Goal: Task Accomplishment & Management: Complete application form

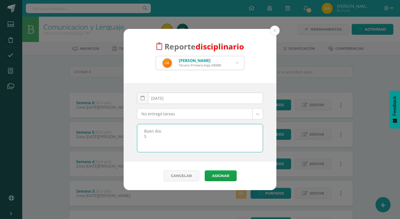
select select "5"
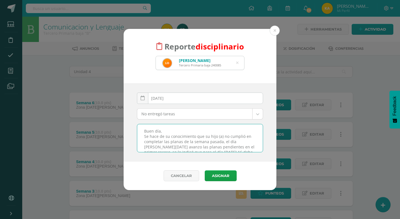
drag, startPoint x: 185, startPoint y: 151, endPoint x: 143, endPoint y: 121, distance: 51.1
click at [143, 121] on div "[DATE] September, 2025 Mo Tu We Th Fr Sa Su 1 2 3 4 5 6 7 8 9 10 11 12 13 14 15…" at bounding box center [200, 123] width 126 height 60
type textarea "Buen día, Se hace de su conocimiento que su hijo (a) no cumplió en completar la…"
click at [226, 174] on button "Asignar" at bounding box center [221, 175] width 32 height 11
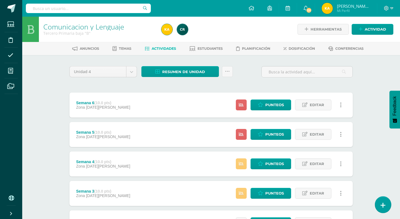
click at [385, 212] on link at bounding box center [383, 204] width 16 height 16
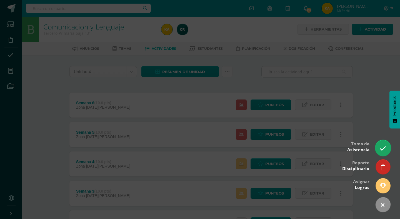
click at [381, 145] on link at bounding box center [383, 148] width 16 height 16
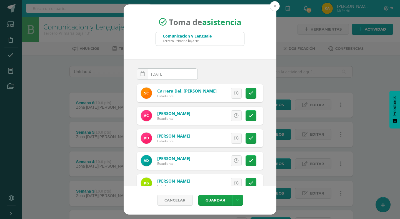
click at [279, 7] on button at bounding box center [275, 6] width 10 height 10
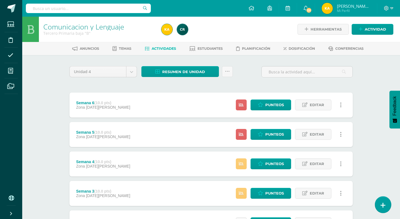
click at [380, 200] on link at bounding box center [383, 204] width 16 height 16
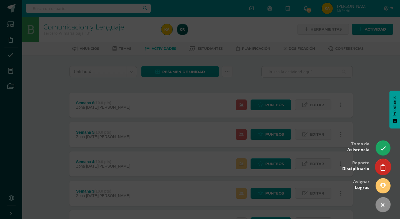
click at [379, 165] on link at bounding box center [383, 167] width 16 height 16
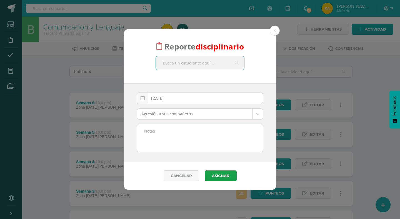
click at [192, 62] on input "text" at bounding box center [200, 63] width 88 height 14
type input "carlos herrera"
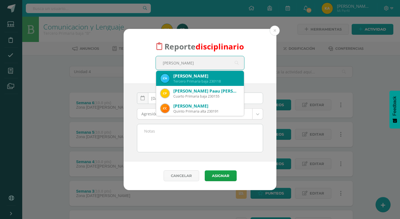
click at [190, 80] on div "Tercero Primaria baja 230118" at bounding box center [206, 81] width 66 height 5
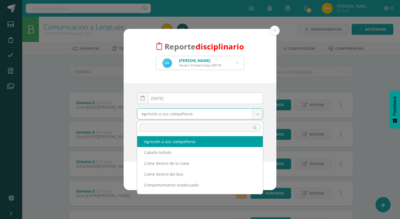
click at [162, 118] on body "Reporte disciplinario Carlos René Herrera Hernandez Tercero Primaria baja 23011…" at bounding box center [200, 195] width 400 height 390
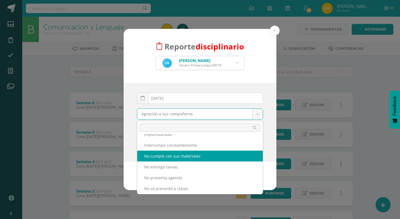
scroll to position [143, 0]
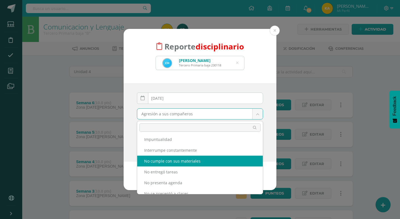
select select "4"
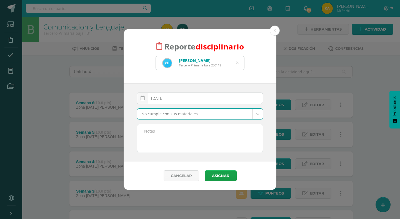
click at [159, 127] on textarea at bounding box center [200, 138] width 126 height 28
paste textarea "Buen día, Se hace de su conocimiento que su hijo (a) no cumplió en completar la…"
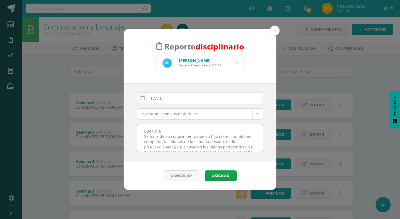
scroll to position [23, 0]
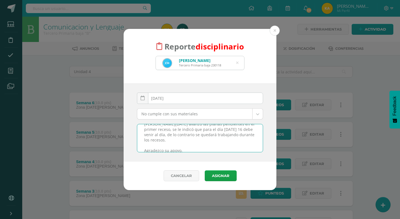
click at [163, 134] on textarea "Buen día, Se hace de su conocimiento que su hijo (a) no cumplió en completar la…" at bounding box center [200, 138] width 126 height 28
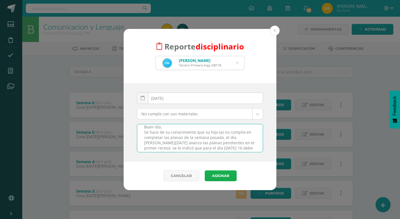
type textarea "Buen día, Se hace de su conocimiento que su hijo (a) no cumplió en completar la…"
click at [225, 175] on button "Asignar" at bounding box center [221, 175] width 32 height 11
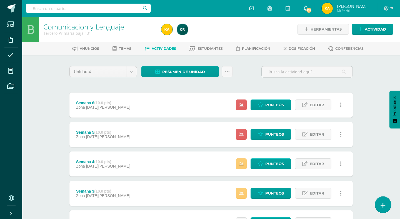
click at [379, 207] on link at bounding box center [383, 204] width 16 height 16
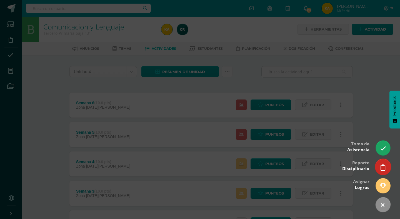
click at [381, 171] on link at bounding box center [383, 167] width 16 height 16
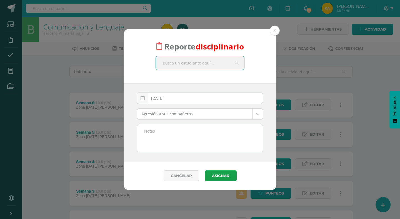
click at [171, 64] on input "text" at bounding box center [200, 63] width 88 height 14
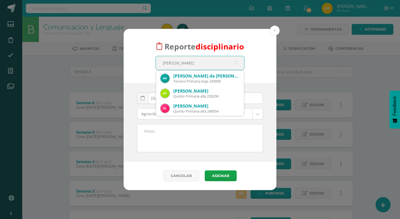
type input "andree sza"
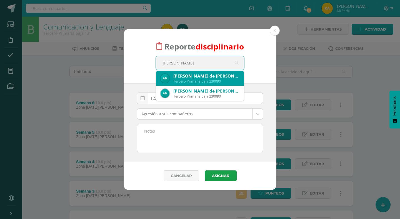
click at [178, 82] on div "Tercero Primaria baja 230090" at bounding box center [206, 81] width 66 height 5
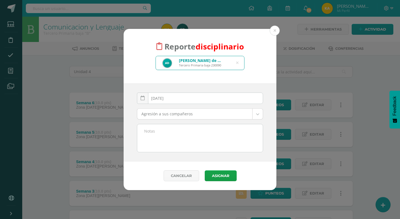
click at [173, 113] on body "Reporte disciplinario Ariel Andree de León Szarata Tercero Primaria baja 230090…" at bounding box center [200, 195] width 400 height 390
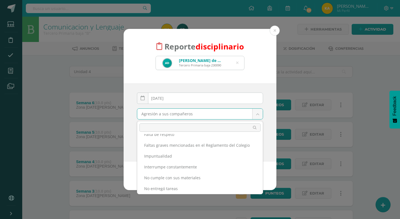
scroll to position [137, 0]
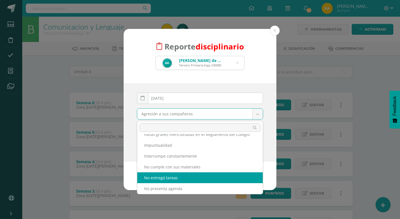
select select "5"
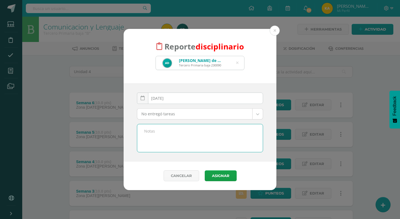
click at [165, 133] on textarea at bounding box center [200, 138] width 126 height 28
paste textarea "Buen día, Se hace de su conocimiento que su hijo (a) no cumplió en completar la…"
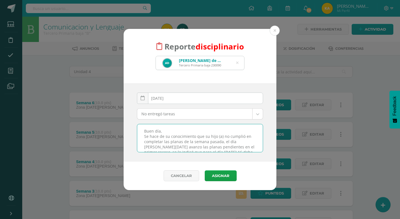
scroll to position [23, 0]
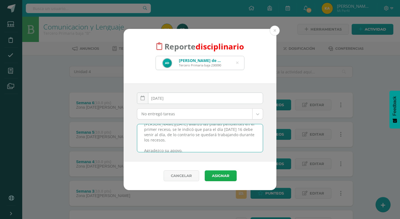
type textarea "Buen día, Se hace de su conocimiento que su hijo (a) no cumplió en completar la…"
click at [213, 174] on button "Asignar" at bounding box center [221, 175] width 32 height 11
